Goal: Complete application form: Complete application form

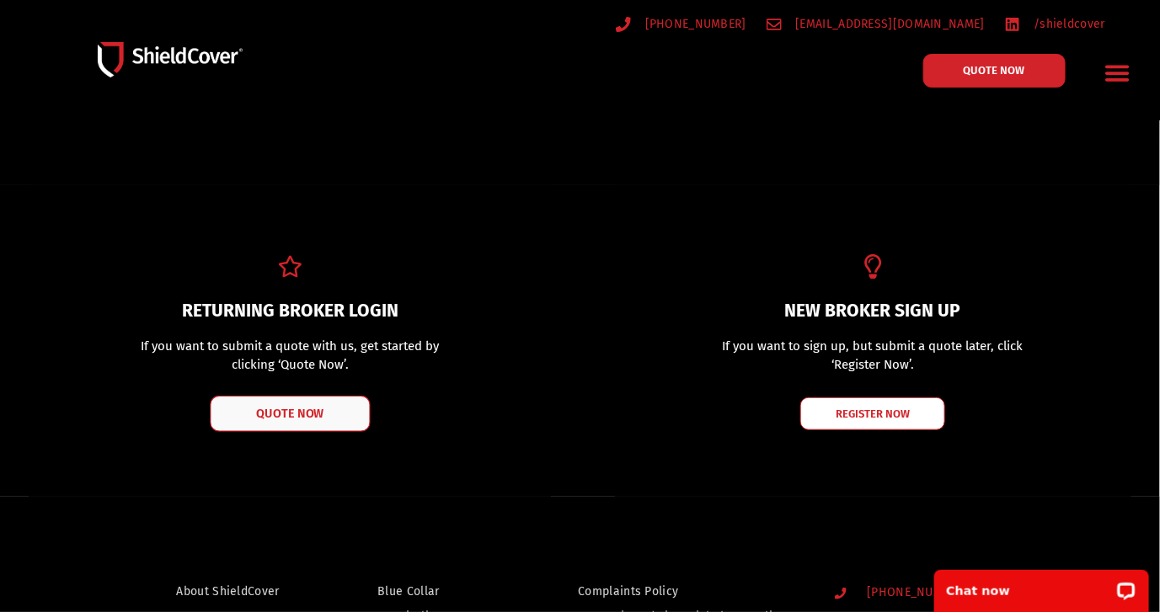
click at [299, 409] on span "QUOTE NOW" at bounding box center [289, 414] width 67 height 12
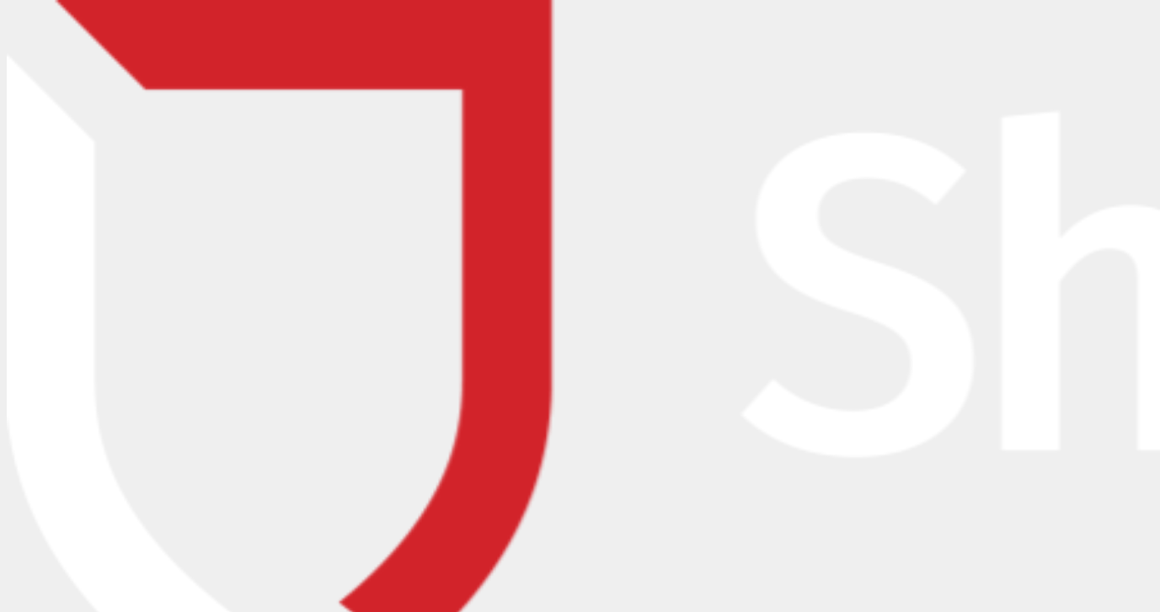
type input "Nick"
type input "Swallow"
type input "nick.swallow@bcb.com.au"
type input "0434687557"
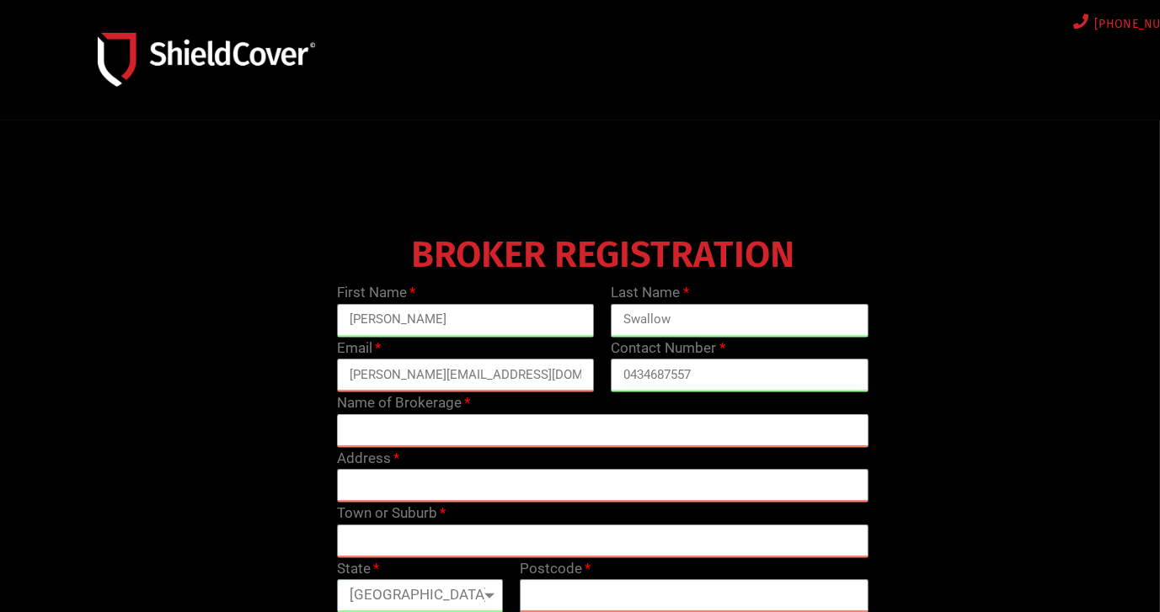
click at [382, 426] on input "text" at bounding box center [603, 431] width 532 height 34
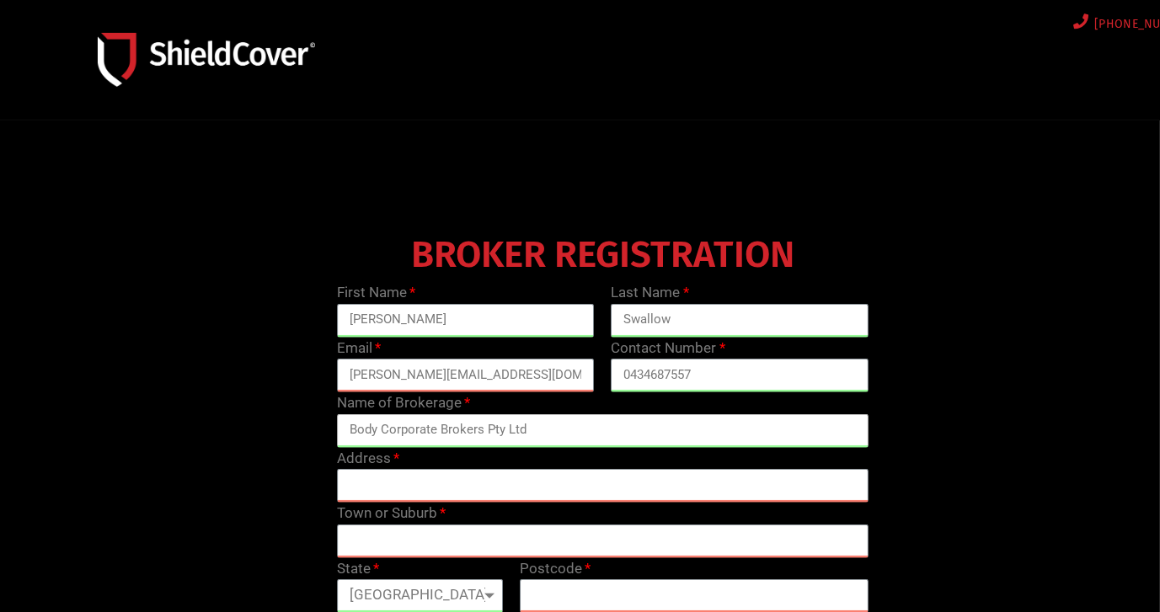
type input "Body Corporate Brokers Pty Ltd"
type input "22 St Georges Terrace"
type input "PERTH"
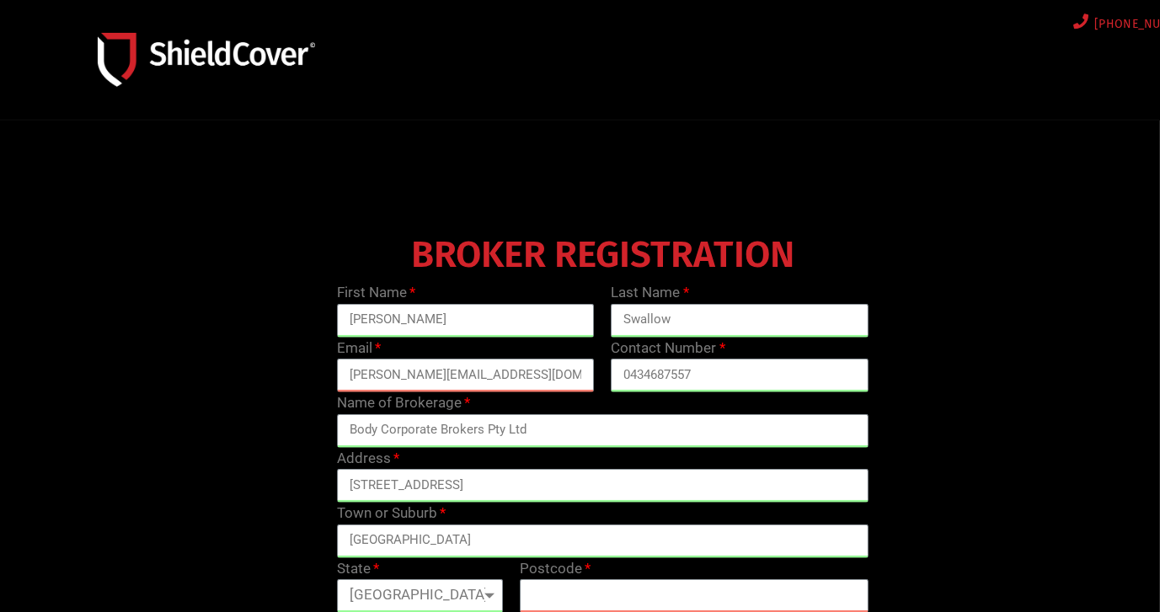
select select "WA"
type input "6069"
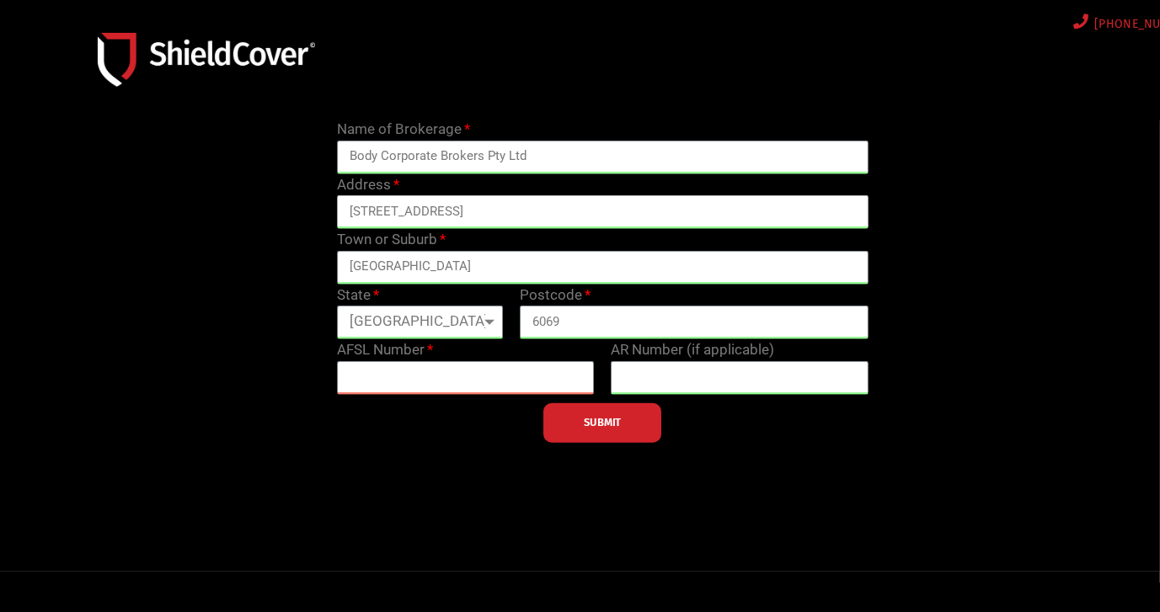
scroll to position [314, 0]
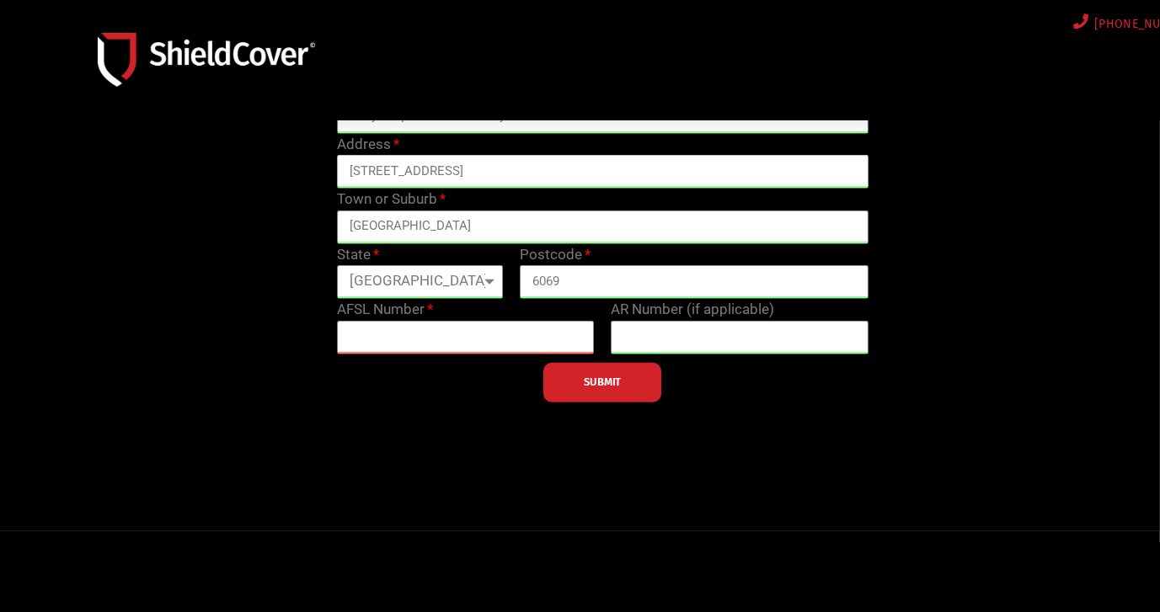
type input "22 St Georges Terrace"
click at [401, 343] on input "text" at bounding box center [466, 338] width 258 height 34
click at [443, 329] on input "text" at bounding box center [466, 338] width 258 height 34
type input "244529"
click at [616, 384] on span "SUBMIT" at bounding box center [602, 382] width 37 height 3
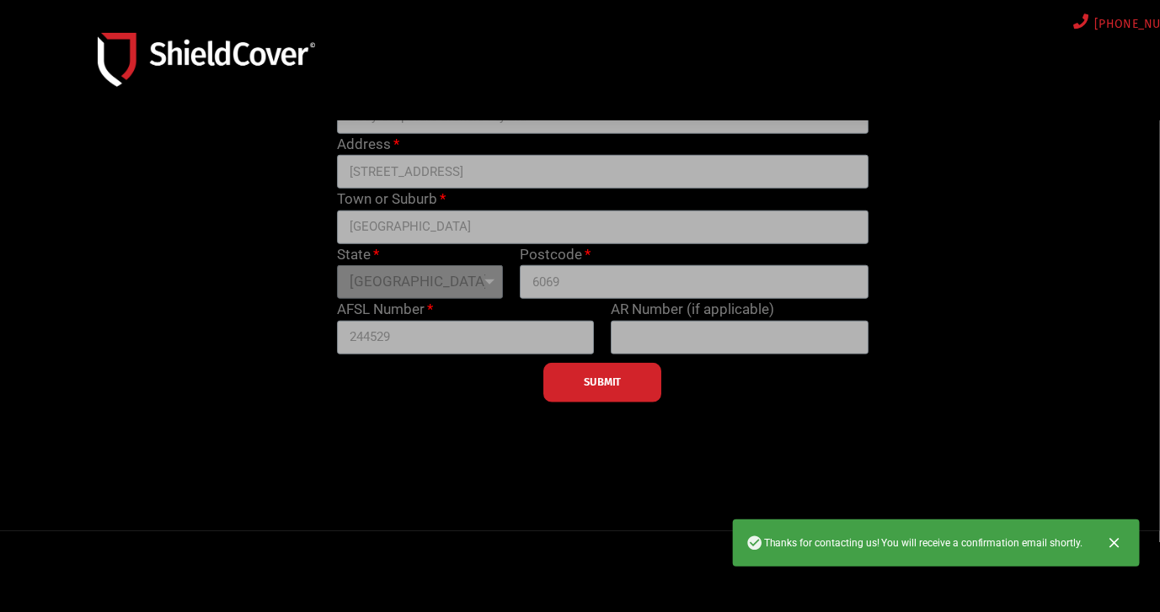
click at [1113, 544] on icon "Close" at bounding box center [1114, 543] width 17 height 17
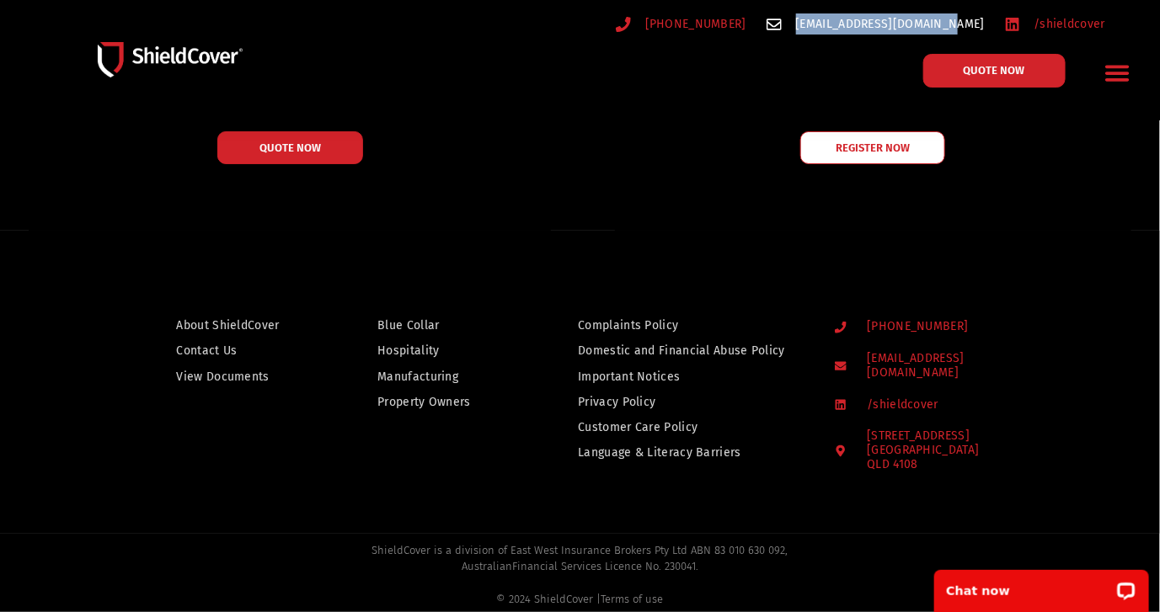
drag, startPoint x: 988, startPoint y: 24, endPoint x: 840, endPoint y: 26, distance: 147.4
click at [840, 26] on ul "[PHONE_NUMBER] [EMAIL_ADDRESS][DOMAIN_NAME] /shieldcover" at bounding box center [860, 23] width 510 height 21
